Goal: Communication & Community: Ask a question

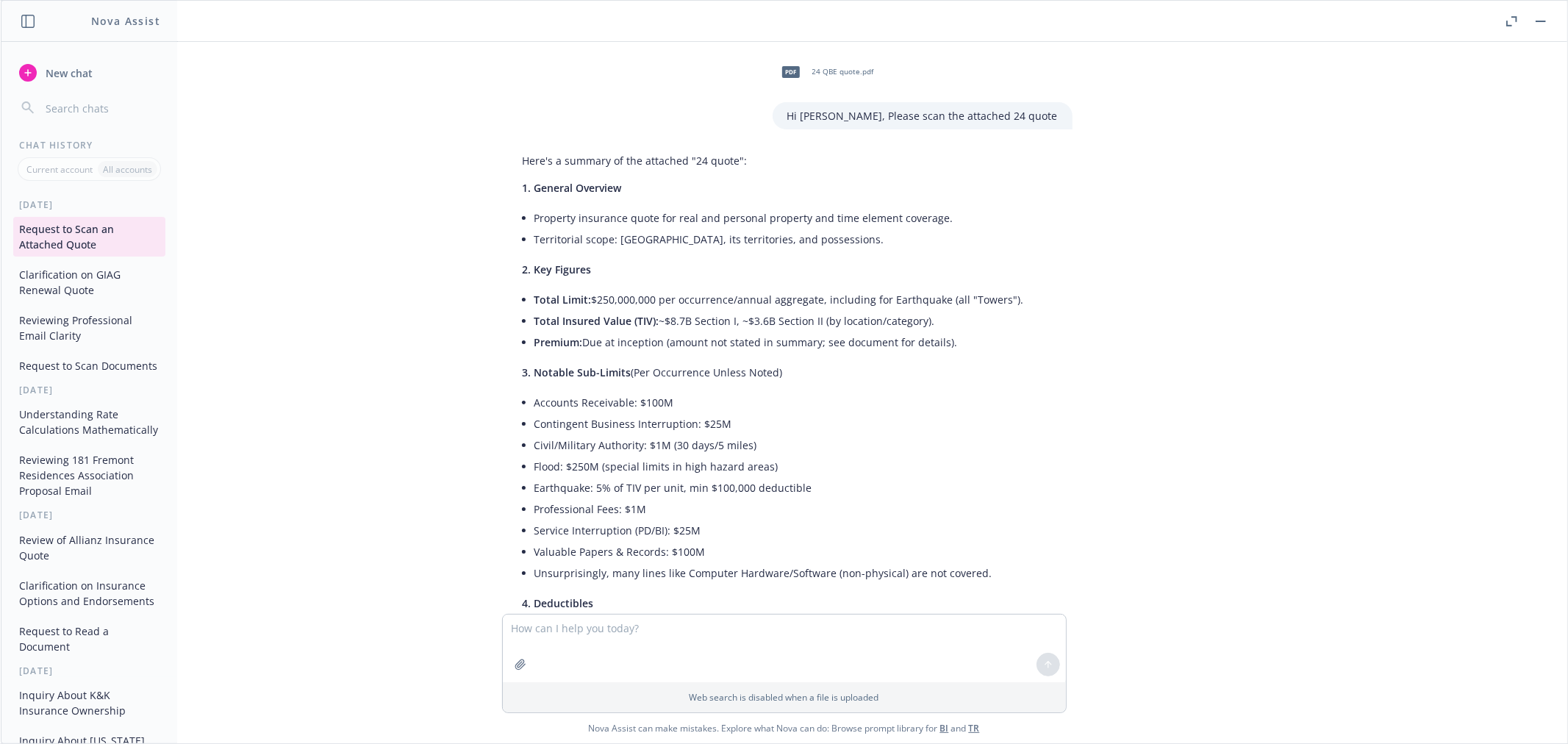
scroll to position [1971, 0]
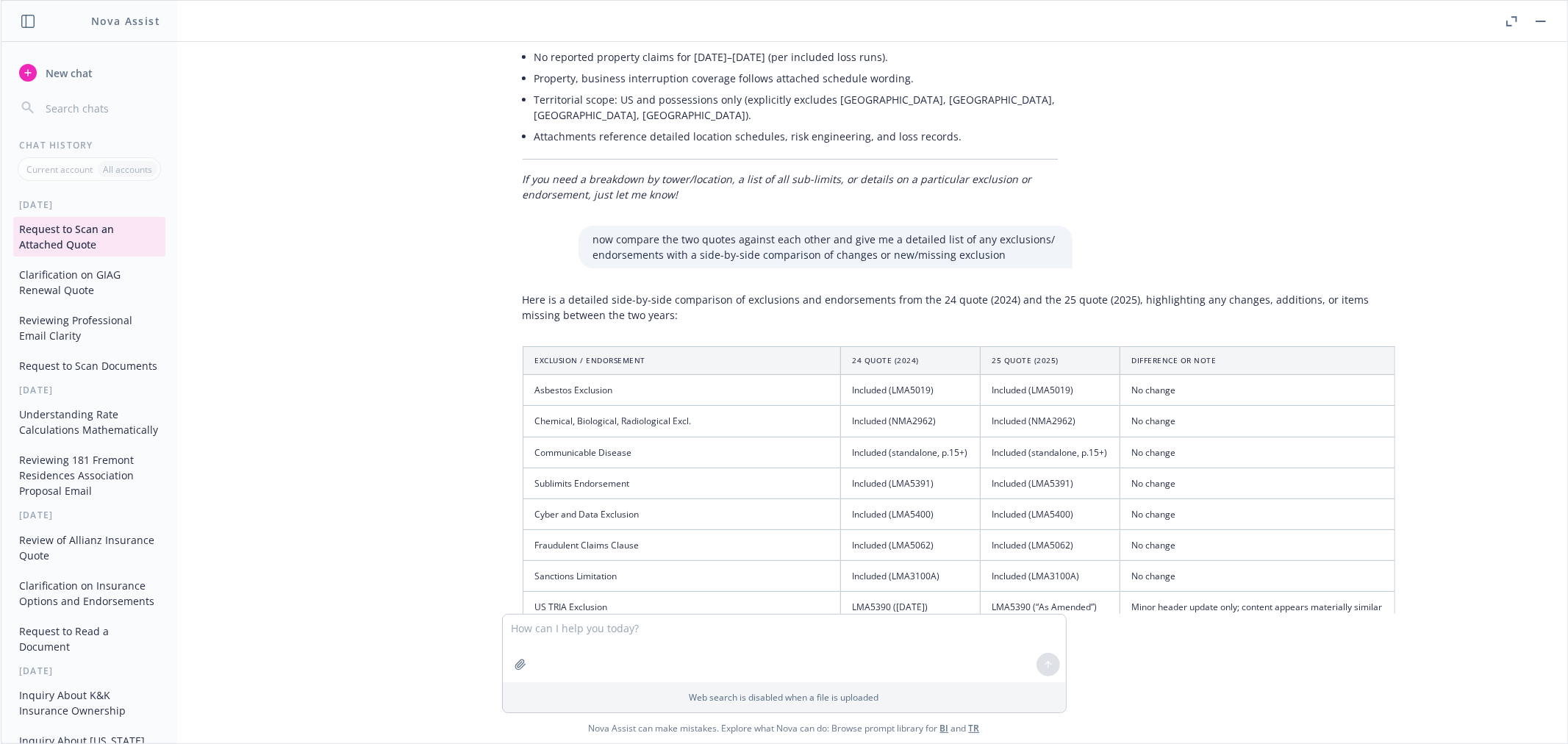
click at [47, 71] on span "New chat" at bounding box center [68, 73] width 50 height 16
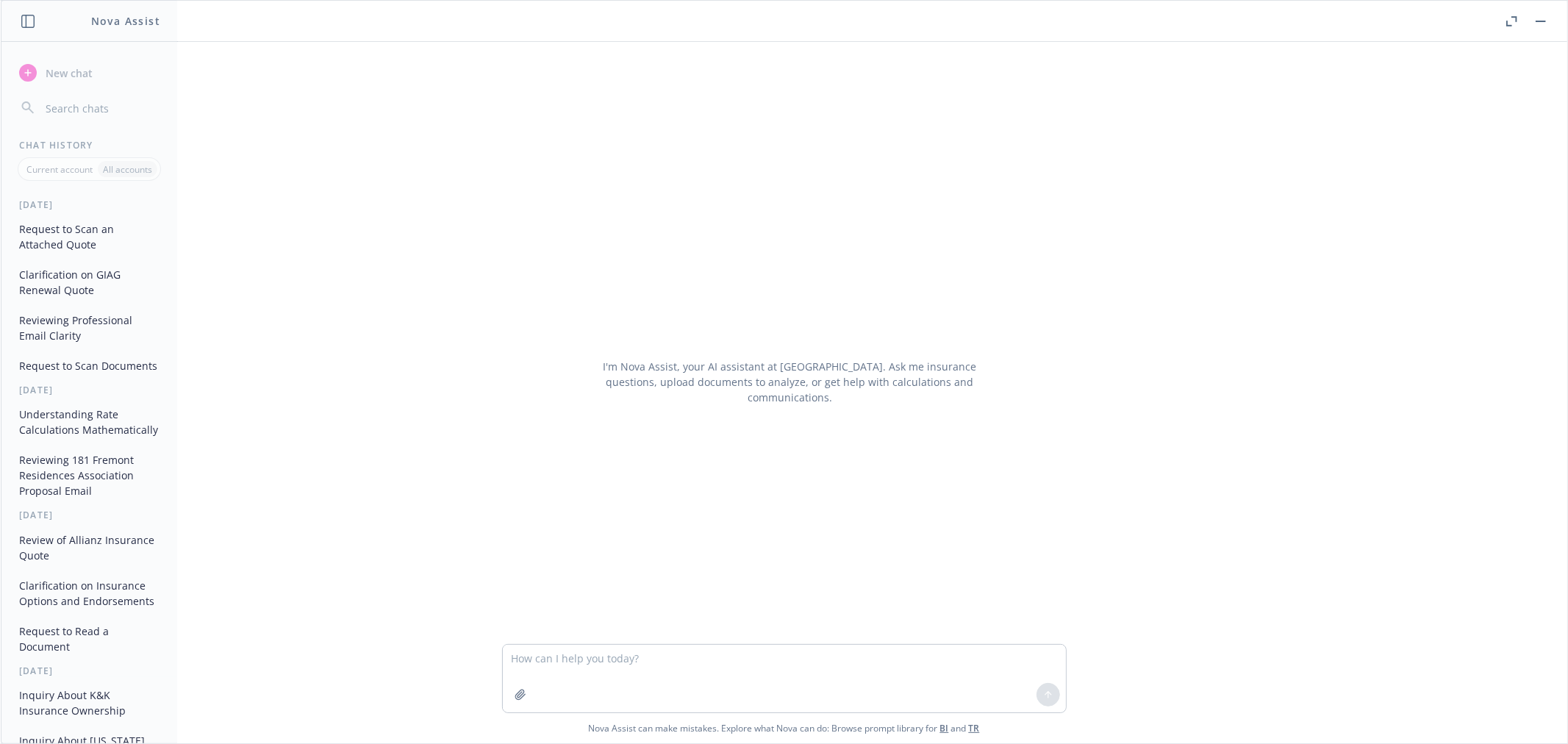
click at [783, 656] on textarea at bounding box center [784, 678] width 563 height 68
type textarea "can you rephrase this to read more smooth?My review of BMS’ quotes against thei…"
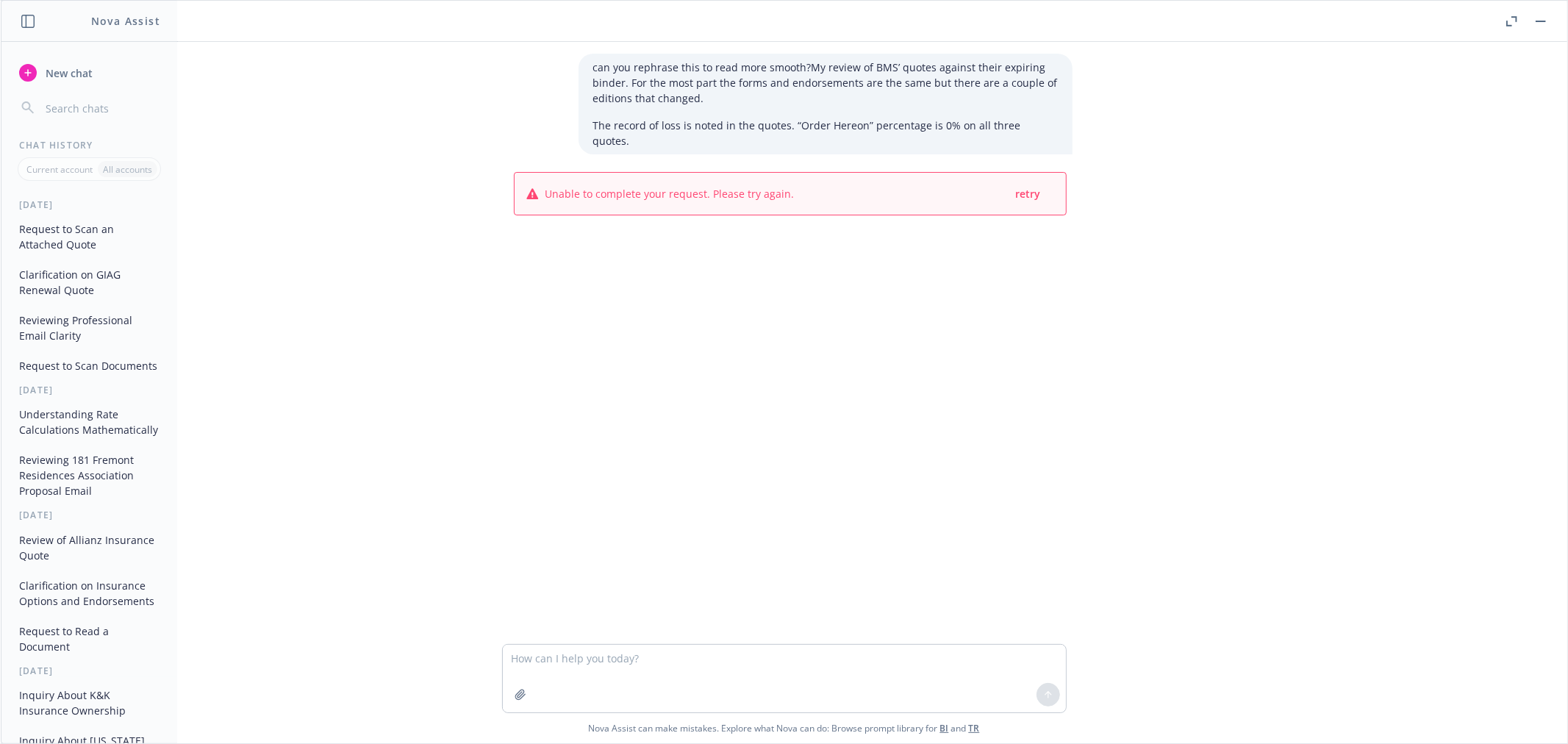
click at [804, 537] on div "can you rephrase this to read more smooth?My review of BMS’ quotes against thei…" at bounding box center [783, 342] width 1555 height 602
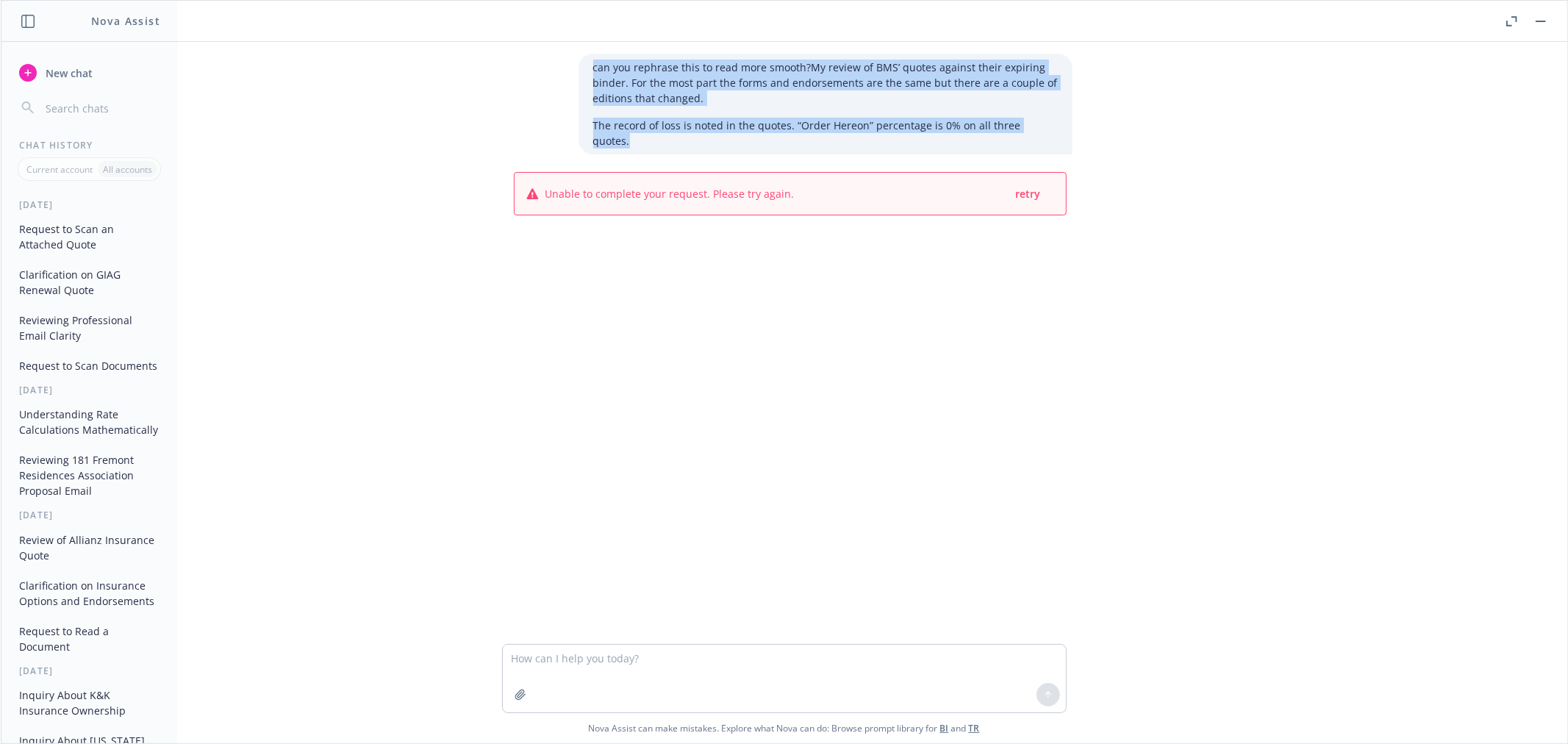
drag, startPoint x: 1049, startPoint y: 124, endPoint x: 548, endPoint y: 47, distance: 506.9
click at [548, 47] on div "can you rephrase this to read more smooth?My review of BMS’ quotes against thei…" at bounding box center [783, 342] width 1555 height 602
copy div "can you rephrase this to read more smooth?My review of BMS’ quotes against thei…"
click at [59, 72] on span "New chat" at bounding box center [68, 73] width 50 height 16
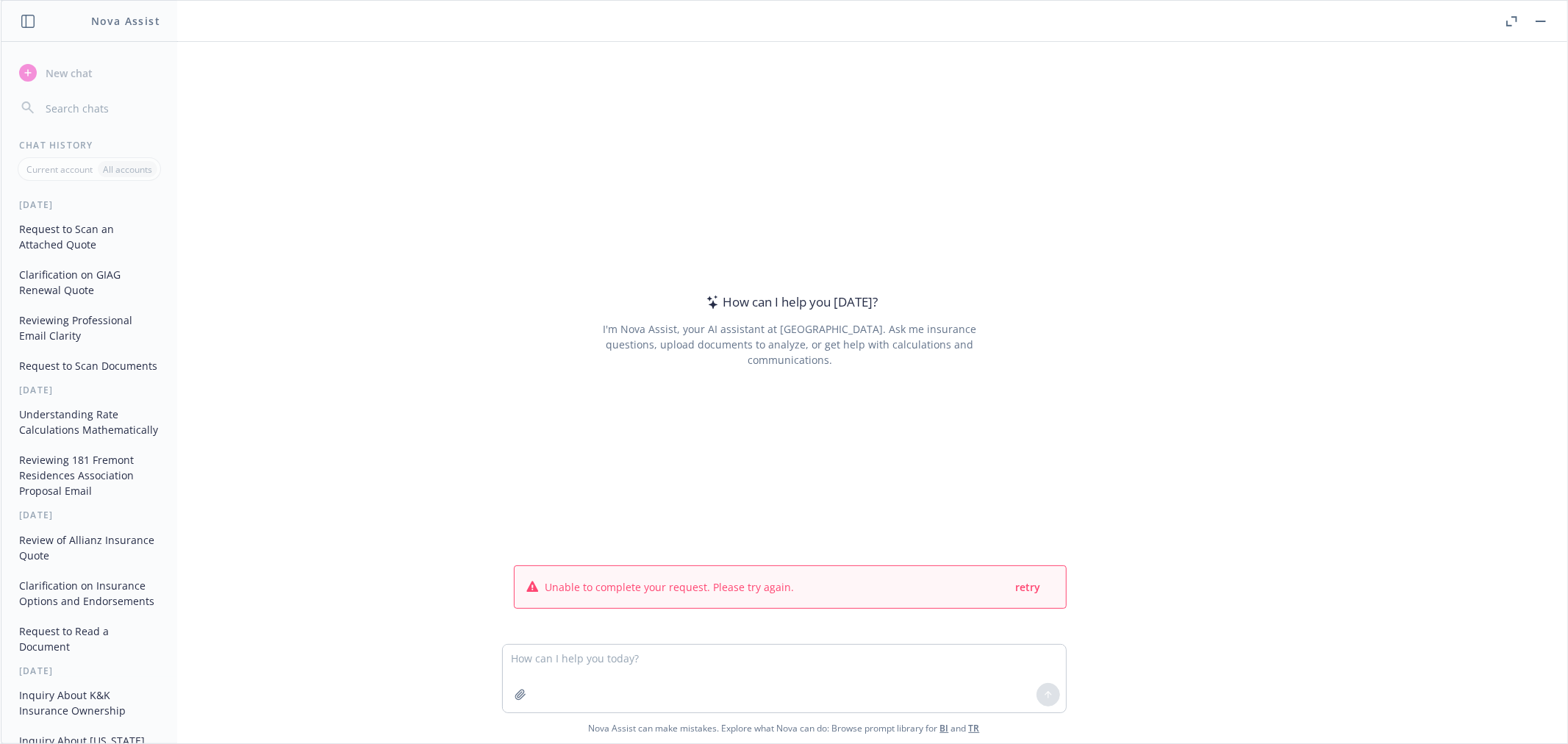
drag, startPoint x: 737, startPoint y: 400, endPoint x: 772, endPoint y: 39, distance: 362.7
click at [736, 392] on div "How can I help you today? I'm Nova Assist, your AI assistant at Newfront. Ask m…" at bounding box center [789, 329] width 564 height 435
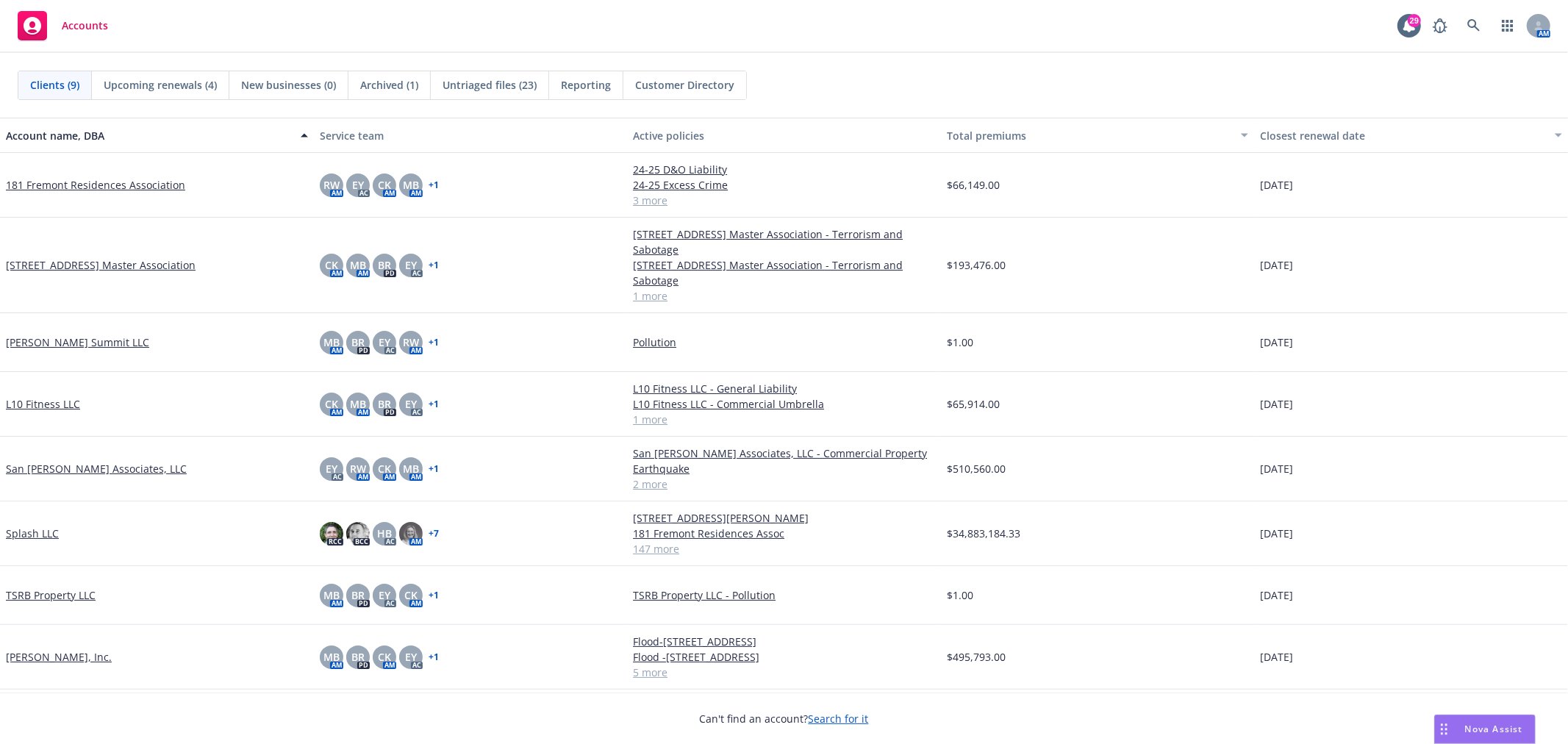
click at [1489, 725] on span "Nova Assist" at bounding box center [1494, 728] width 58 height 12
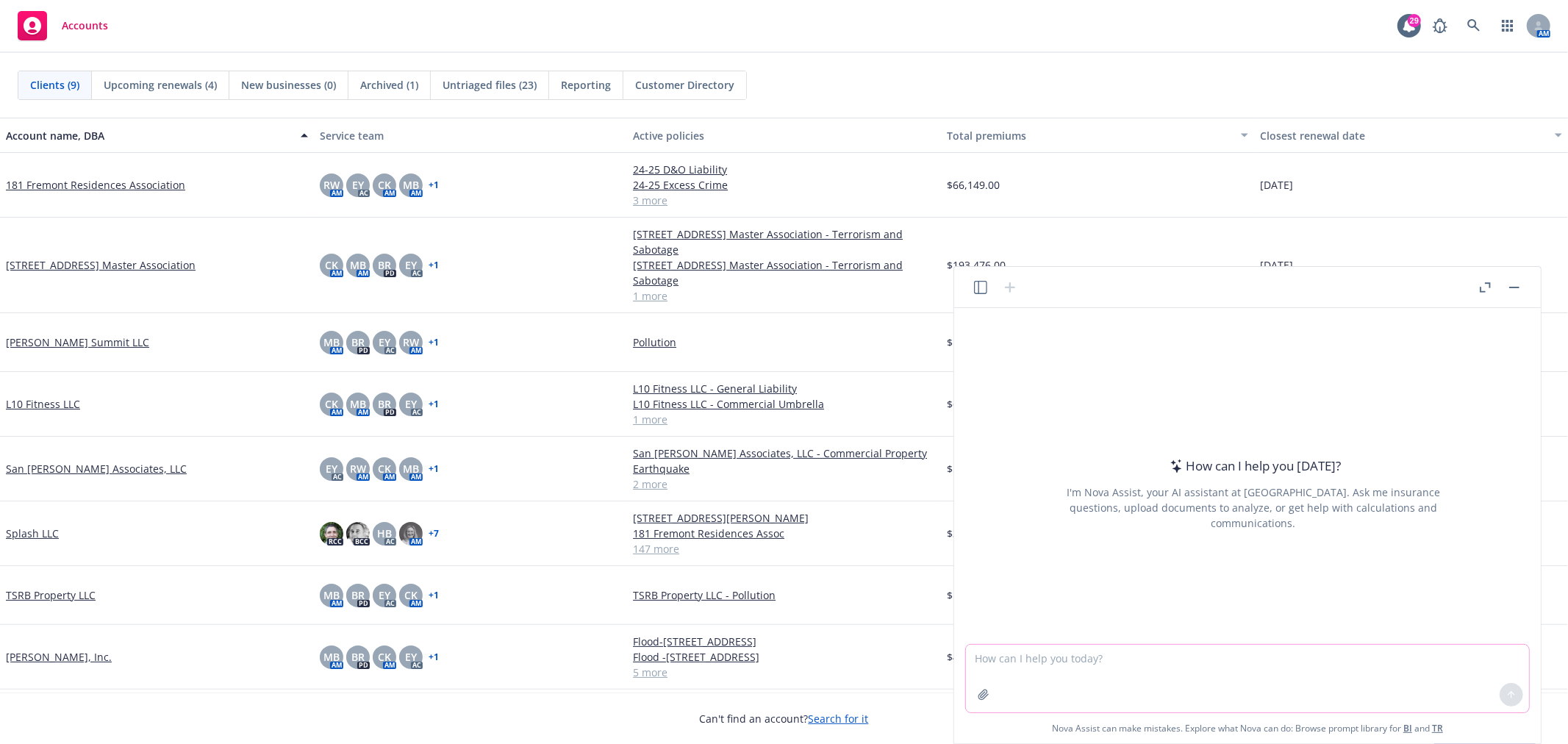
click at [1114, 670] on textarea at bounding box center [1247, 678] width 563 height 68
paste textarea "can you rephrase this to read more smooth?My review of BMS’ quotes against thei…"
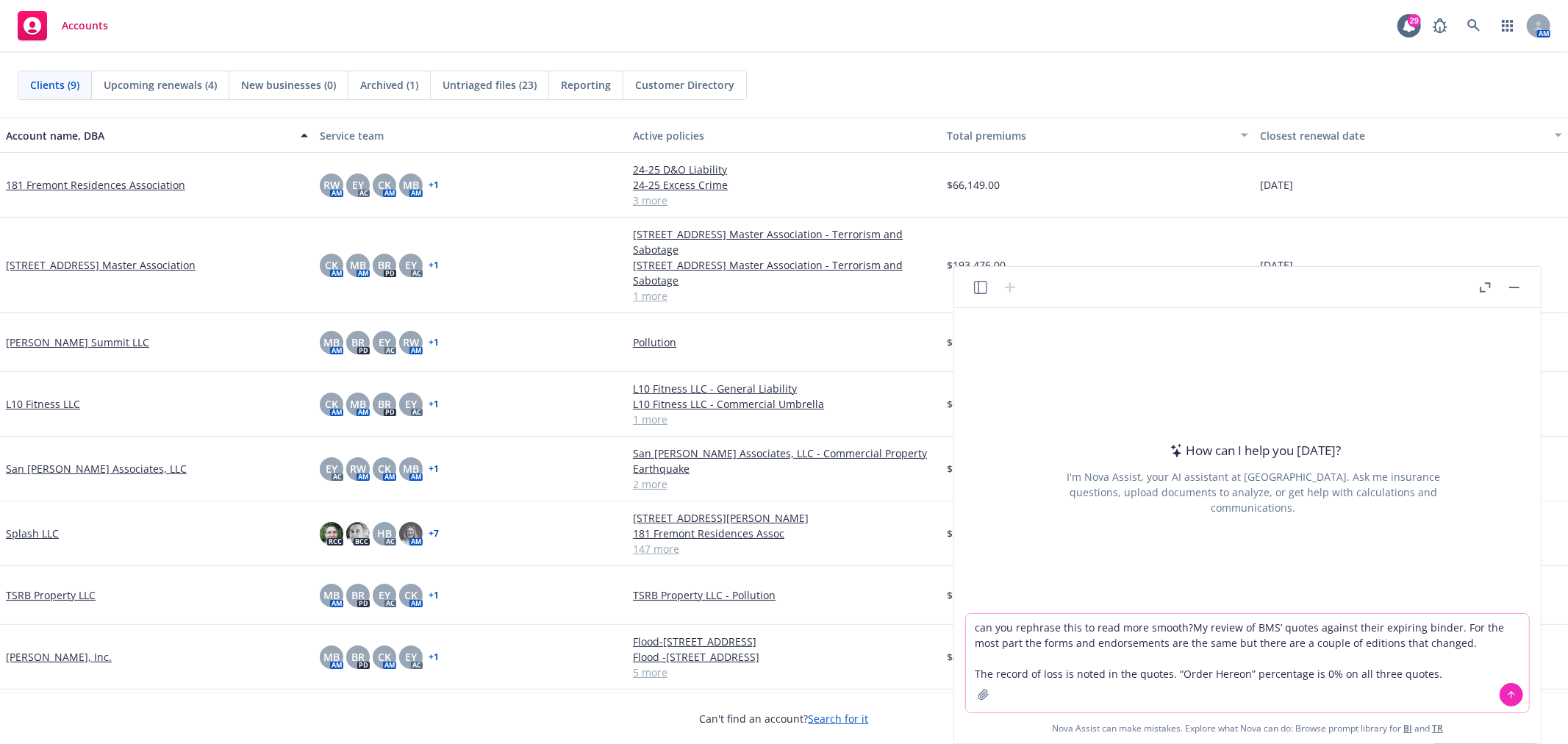
type textarea "can you rephrase this to read more smooth?My review of BMS’ quotes against thei…"
click at [1191, 626] on textarea "can you rephrase this to read more smooth?My review of BMS’ quotes against thei…" at bounding box center [1247, 662] width 563 height 99
